Goal: Task Accomplishment & Management: Complete application form

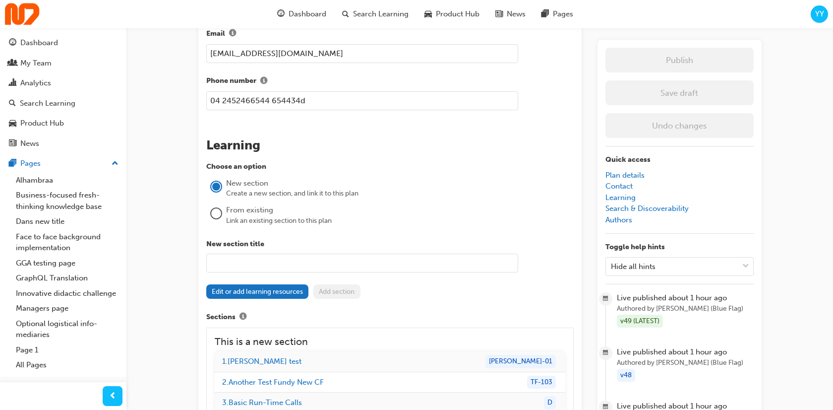
scroll to position [1016, 0]
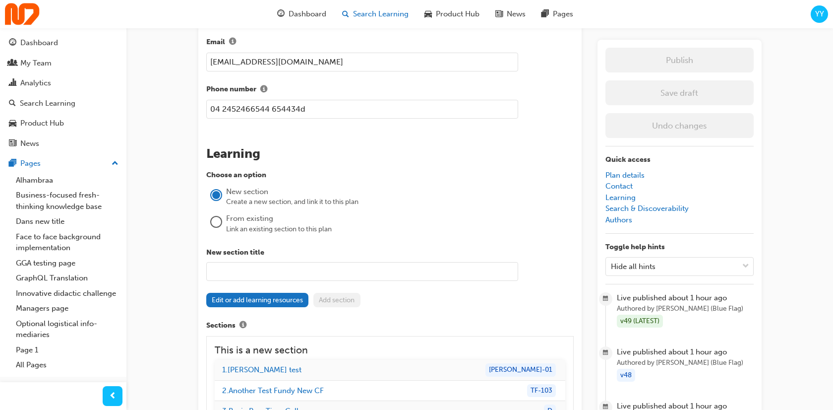
click at [385, 10] on span "Search Learning" at bounding box center [381, 13] width 56 height 11
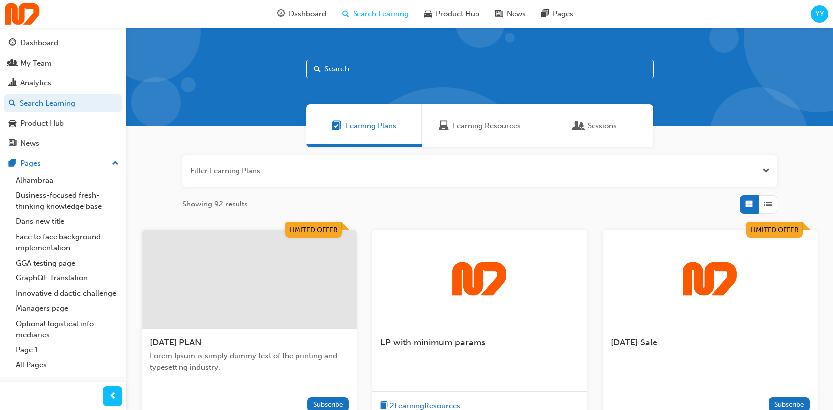
click at [382, 129] on span "Learning Plans" at bounding box center [371, 125] width 51 height 11
click at [296, 278] on div at bounding box center [249, 279] width 215 height 99
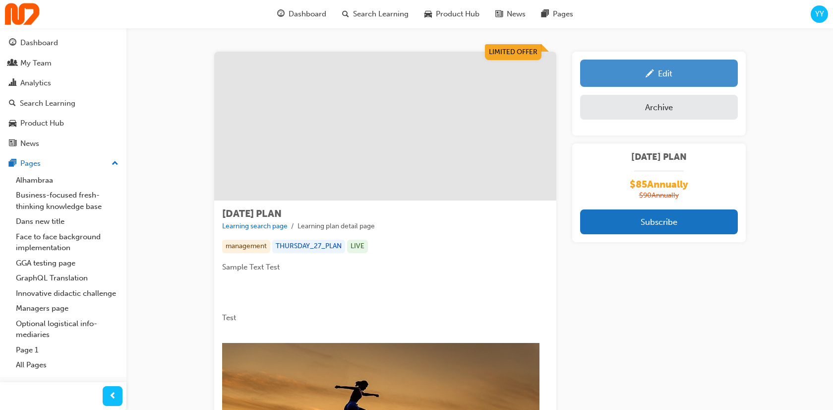
click at [671, 67] on div "Edit" at bounding box center [659, 73] width 143 height 12
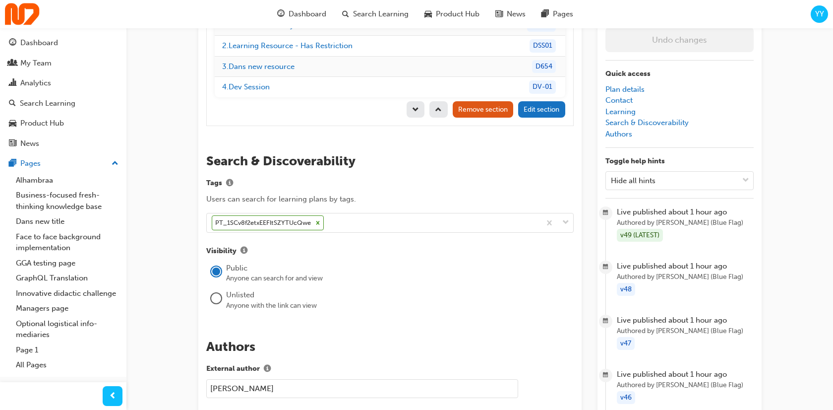
scroll to position [1485, 0]
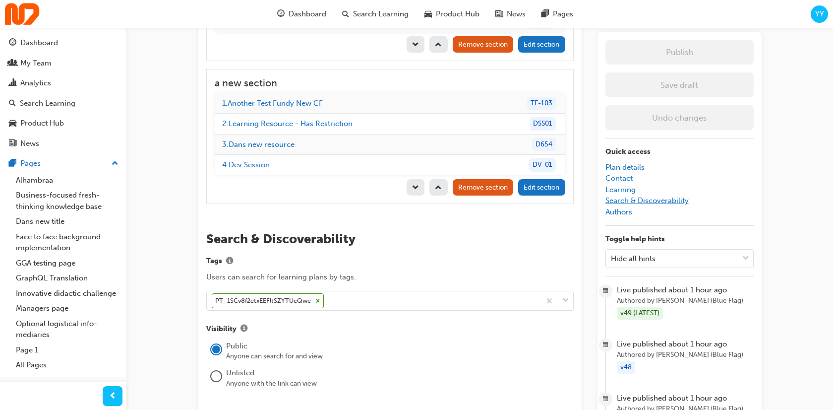
click at [666, 196] on link "Search & Discoverability" at bounding box center [647, 200] width 83 height 9
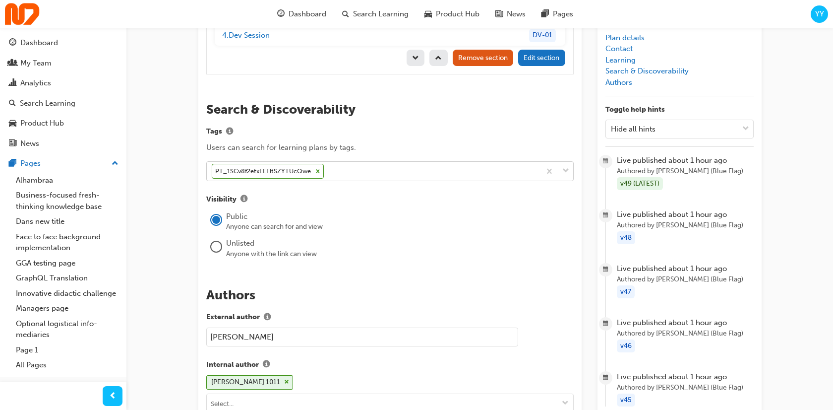
click at [319, 168] on icon at bounding box center [317, 171] width 7 height 7
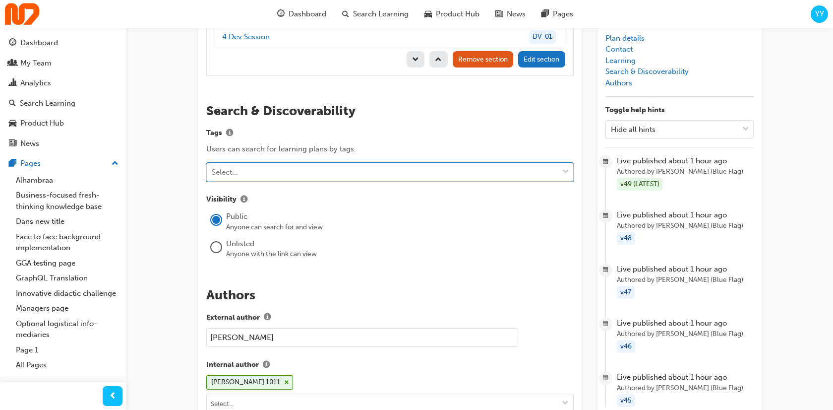
click at [305, 163] on div "Select..." at bounding box center [383, 171] width 352 height 17
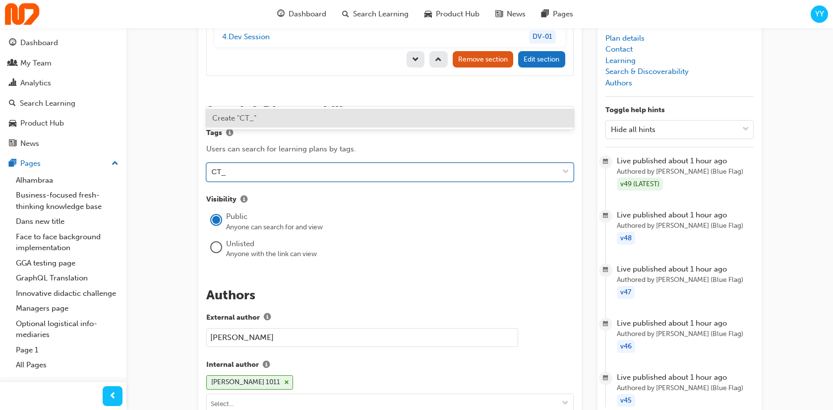
paste input "tuZSjrYw"
type input "CT_tuZSjrYw"
click at [279, 113] on div "Create "CT_tuZSjrYw"" at bounding box center [390, 118] width 368 height 19
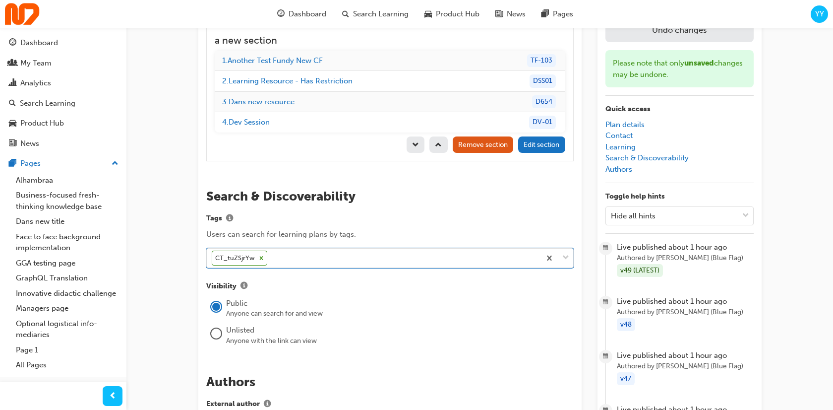
scroll to position [1391, 0]
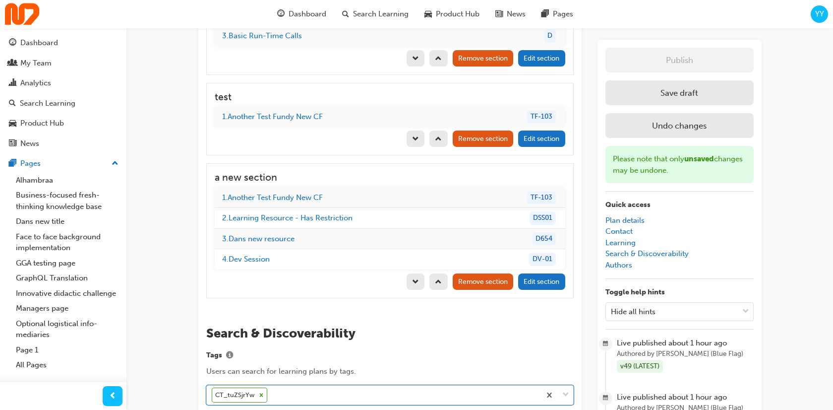
click at [668, 80] on button "Save draft" at bounding box center [680, 92] width 148 height 25
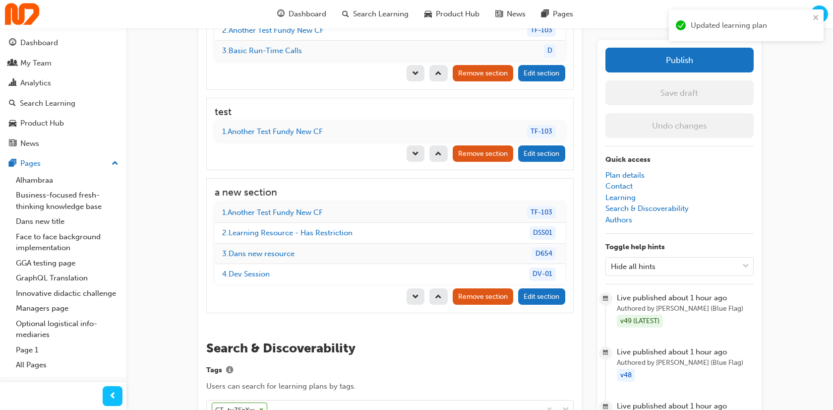
scroll to position [1375, 0]
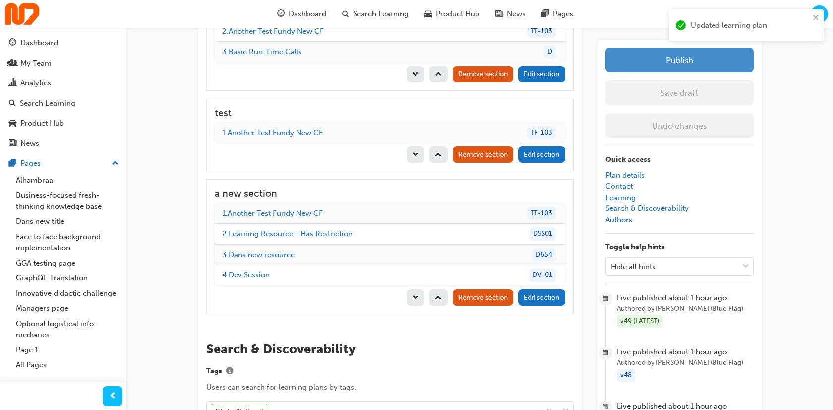
click at [669, 65] on button "Publish" at bounding box center [680, 60] width 148 height 25
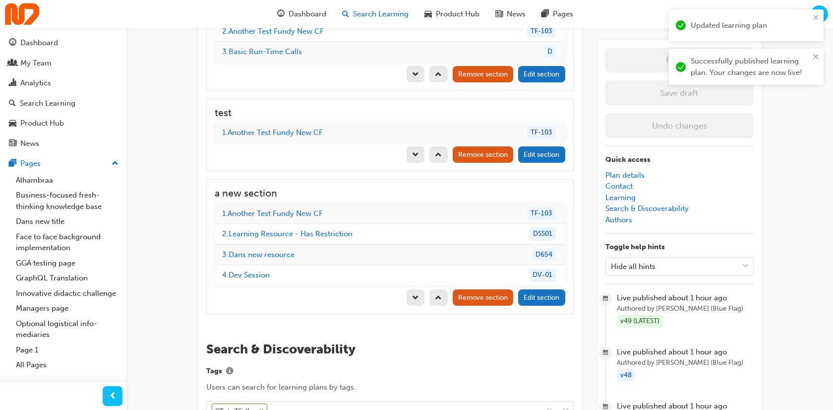
click at [389, 15] on span "Search Learning" at bounding box center [381, 13] width 56 height 11
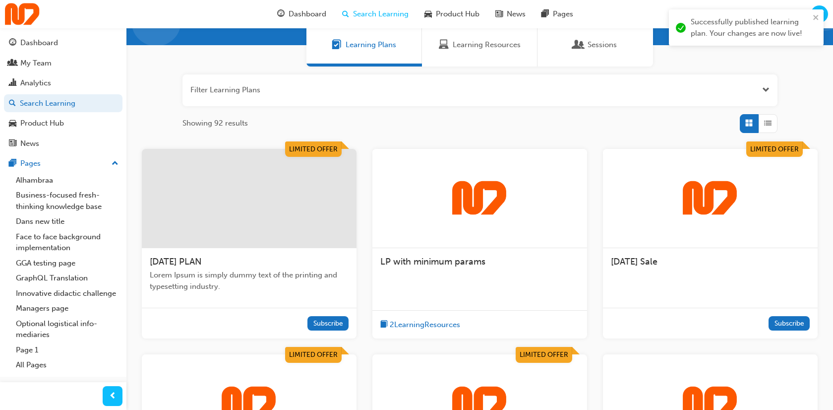
scroll to position [85, 0]
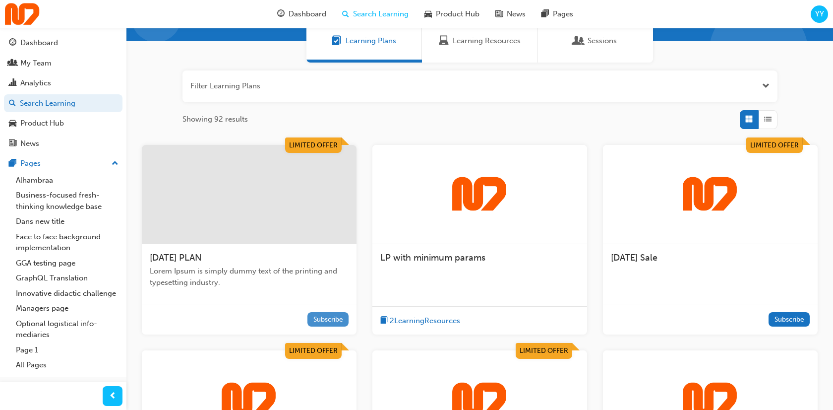
click at [326, 318] on button "Subscribe" at bounding box center [328, 319] width 41 height 14
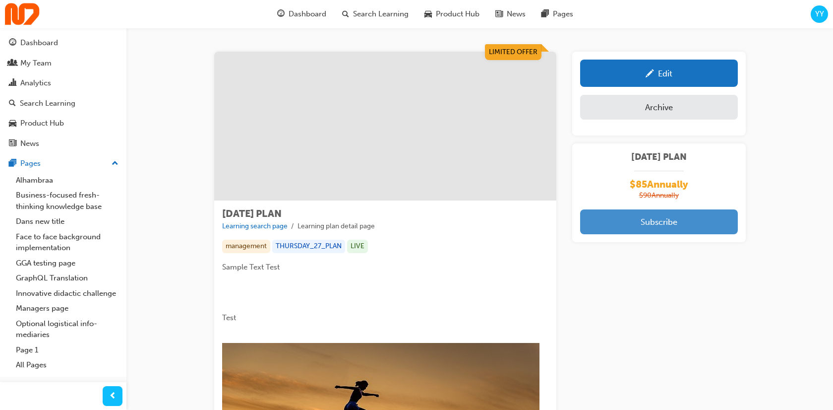
click at [635, 220] on button "Subscribe" at bounding box center [659, 221] width 158 height 25
